Goal: Transaction & Acquisition: Purchase product/service

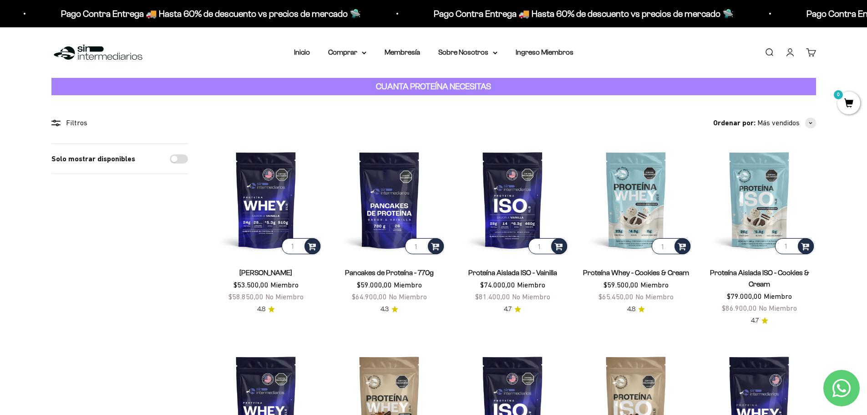
click at [575, 53] on link "Iniciar sesión" at bounding box center [790, 52] width 10 height 10
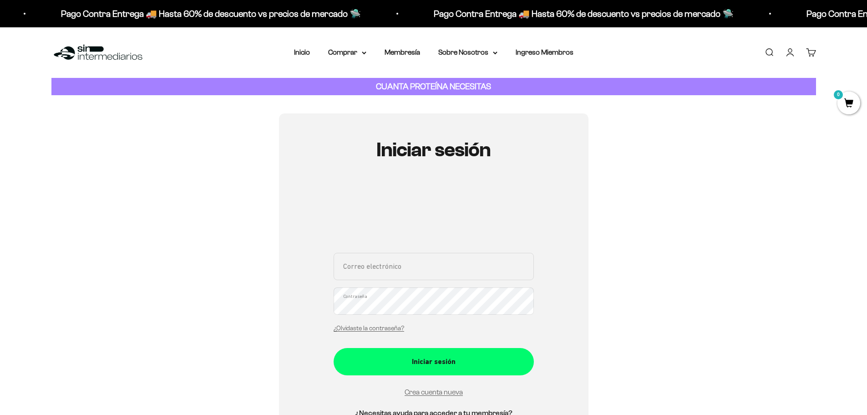
click at [415, 272] on input "Correo electrónico" at bounding box center [434, 266] width 200 height 27
click at [598, 313] on div "Iniciar sesión Correo electrónico Contraseña ¿Olvidaste la contraseña? Iniciar …" at bounding box center [433, 288] width 765 height 351
click at [663, 305] on div "Iniciar sesión Correo electrónico Contraseña ¿Olvidaste la contraseña? Iniciar …" at bounding box center [433, 288] width 765 height 351
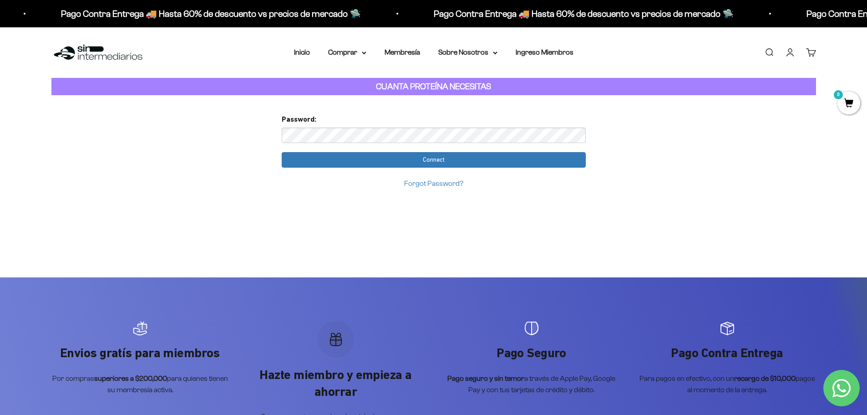
click at [370, 157] on input "Connect" at bounding box center [434, 159] width 304 height 15
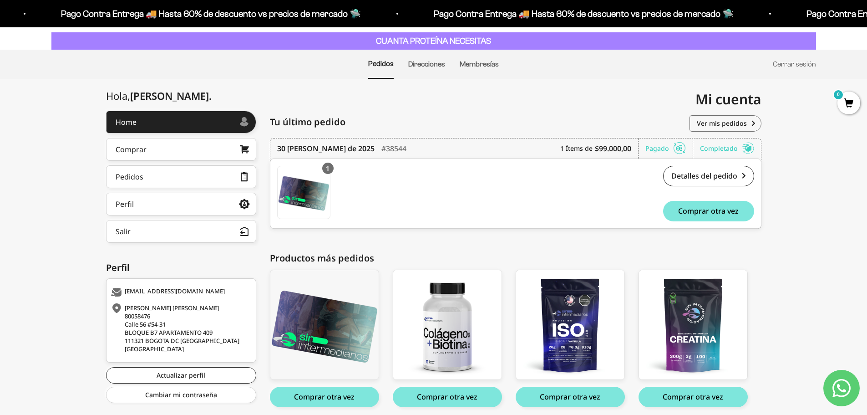
scroll to position [81, 0]
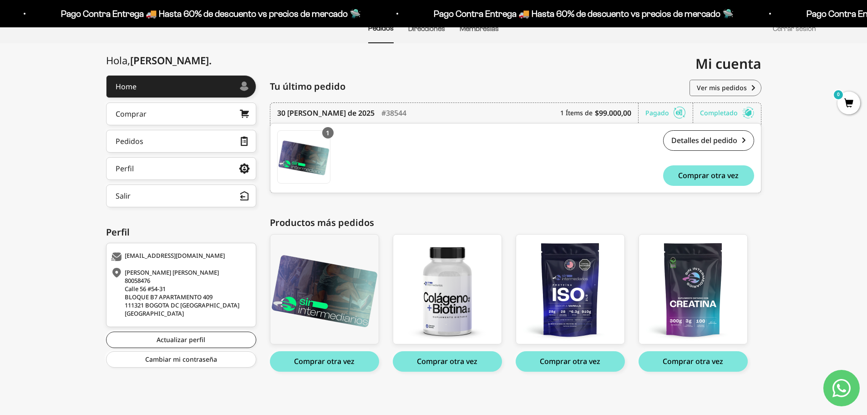
click at [706, 359] on button "Comprar otra vez" at bounding box center [692, 361] width 109 height 20
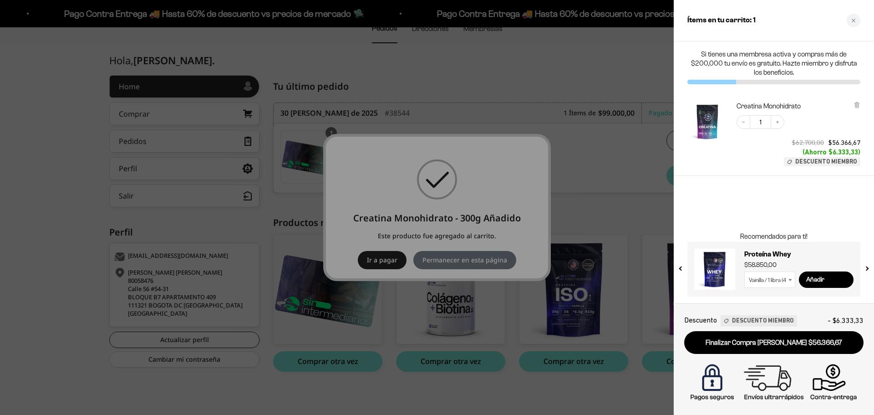
click at [591, 175] on div at bounding box center [437, 207] width 874 height 415
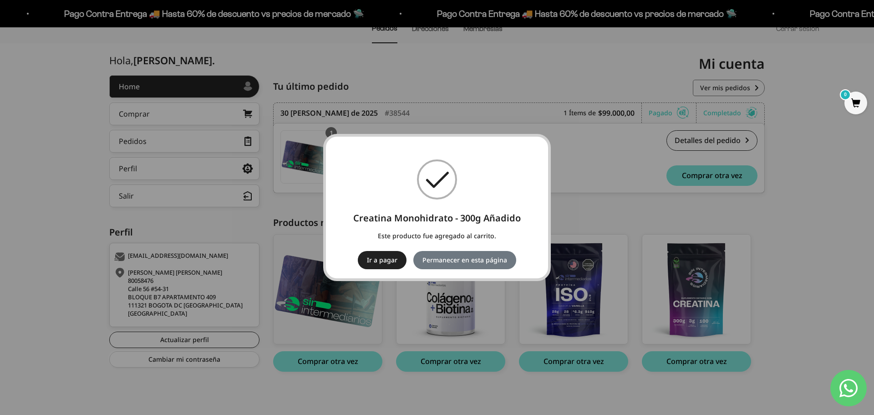
click at [490, 261] on button "Permanecer en esta página" at bounding box center [464, 260] width 103 height 18
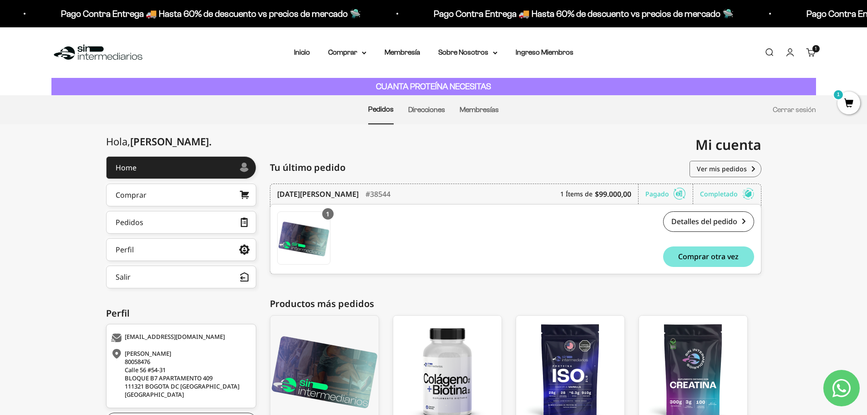
click at [304, 51] on link "Inicio" at bounding box center [302, 52] width 16 height 8
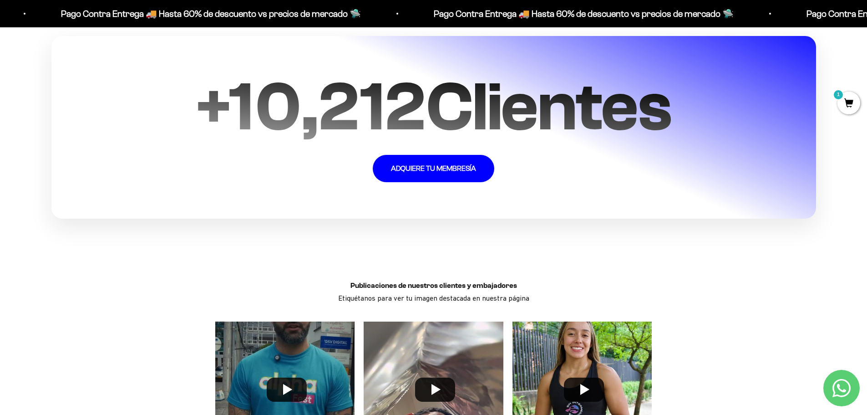
scroll to position [2503, 0]
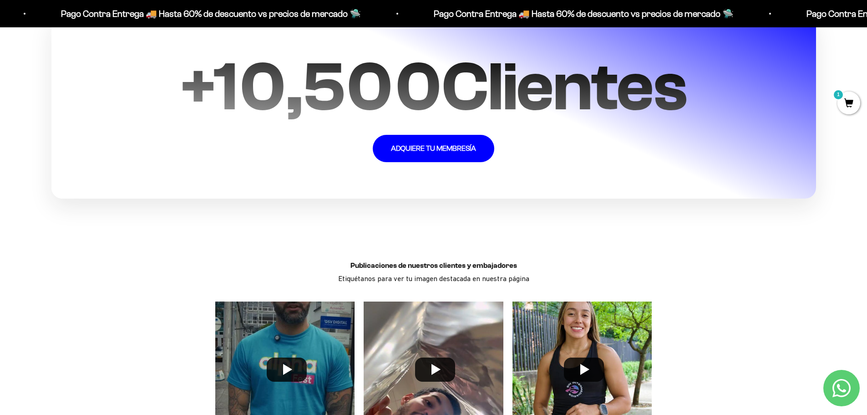
click at [854, 103] on span "1" at bounding box center [848, 102] width 23 height 23
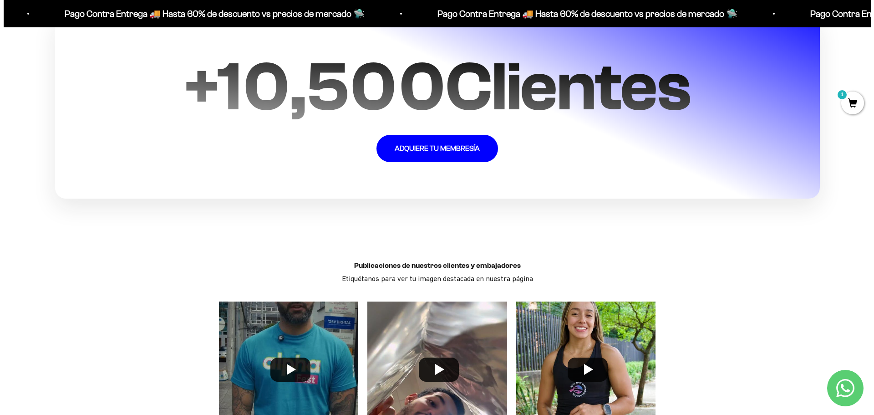
scroll to position [2507, 0]
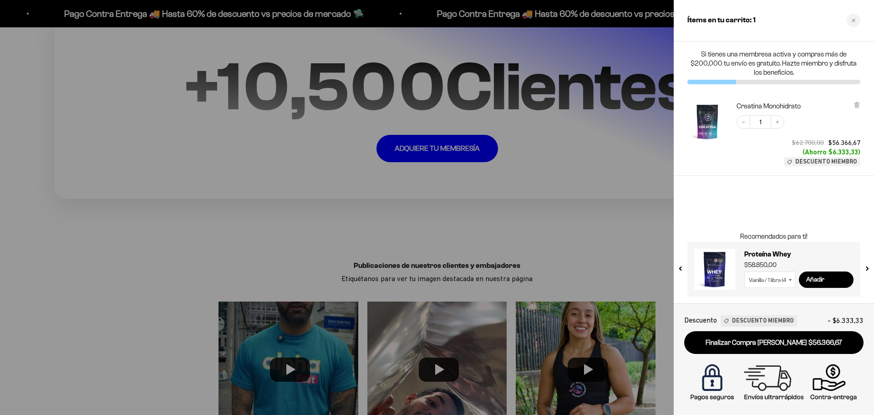
click at [776, 121] on icon "Increase quantity" at bounding box center [777, 121] width 5 height 5
click at [740, 120] on icon "Decrease quantity" at bounding box center [742, 121] width 5 height 5
click at [775, 119] on icon "Increase quantity" at bounding box center [777, 121] width 5 height 5
click at [786, 346] on link "Finalizar Compra [PERSON_NAME] $112.733,34" at bounding box center [773, 342] width 179 height 23
